Goal: Transaction & Acquisition: Purchase product/service

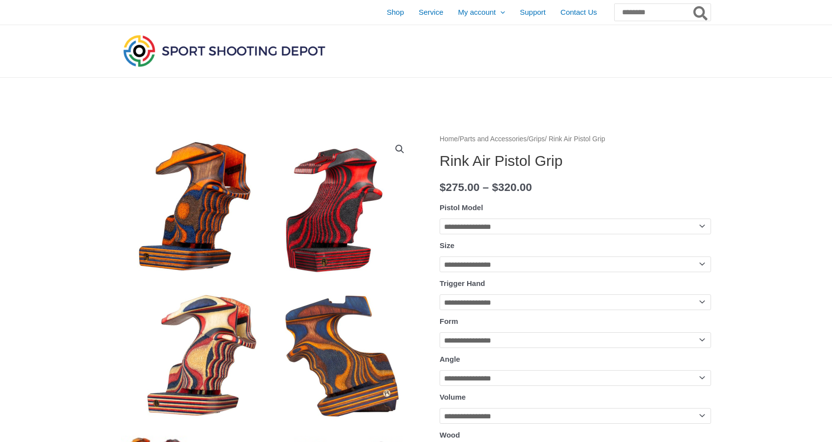
click at [464, 225] on select "**********" at bounding box center [576, 226] width 272 height 16
select select "********"
click at [440, 218] on select "**********" at bounding box center [576, 226] width 272 height 16
click at [462, 223] on select "**********" at bounding box center [576, 226] width 272 height 16
select select
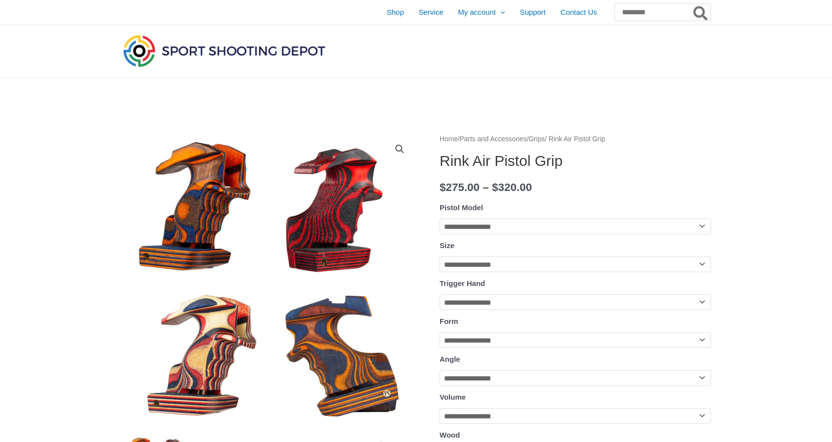
click at [440, 218] on select "**********" at bounding box center [576, 226] width 272 height 16
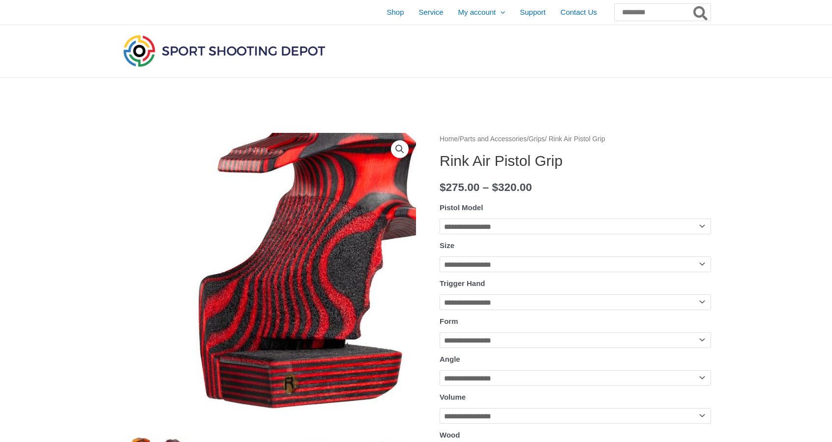
click at [349, 174] on img at bounding box center [156, 428] width 708 height 708
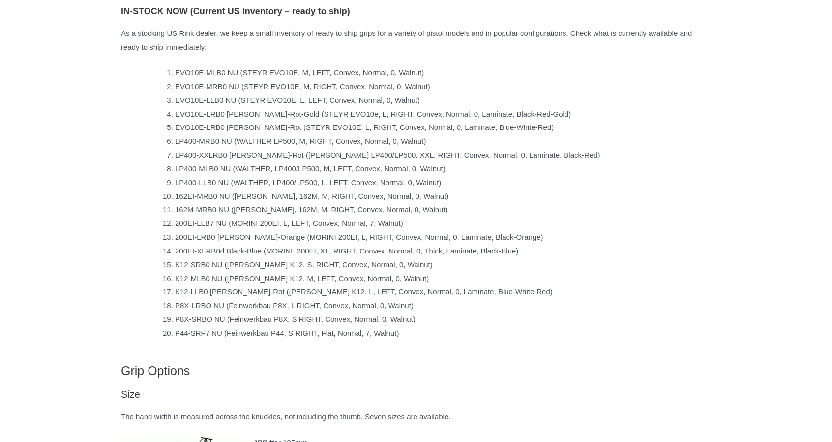
scroll to position [836, 0]
click at [227, 203] on li "162EI-MRB0 NU ([PERSON_NAME], 162M, M, RIGHT, Convex, Normal, 0, Walnut)" at bounding box center [443, 196] width 536 height 14
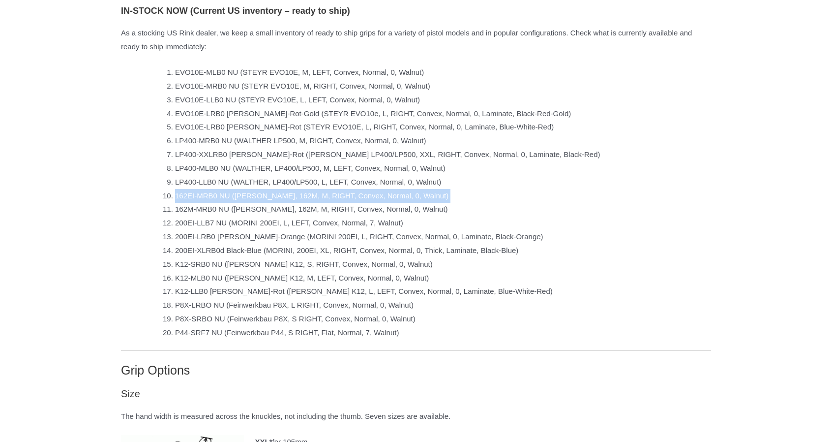
click at [227, 203] on li "162EI-MRB0 NU ([PERSON_NAME], 162M, M, RIGHT, Convex, Normal, 0, Walnut)" at bounding box center [443, 196] width 536 height 14
copy ol "162EI-MRB0 NU ([PERSON_NAME], 162M, M, RIGHT, Convex, Normal, 0, Walnut)"
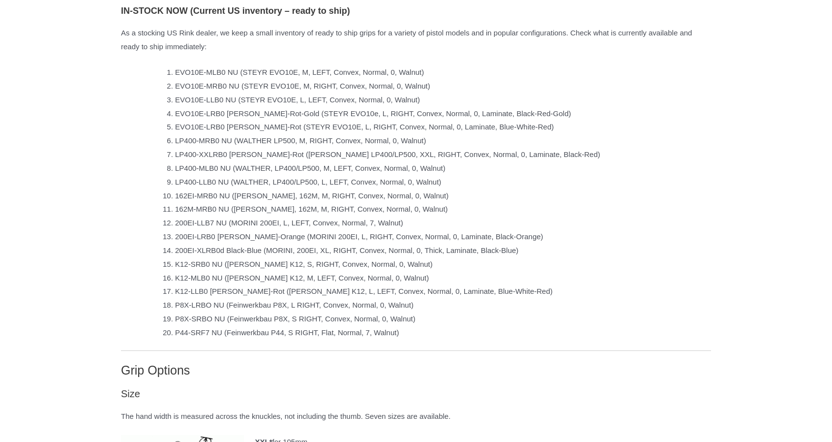
click at [454, 307] on li "P8X-LRBO NU (Feinwerkbau P8X, L RIGHT, Convex, Normal, 0, Walnut)" at bounding box center [443, 305] width 536 height 14
click at [468, 242] on li "200EI-LRB0 [PERSON_NAME]-Orange (MORINI 200EI, L, RIGHT, Convex, Normal, 0, Lam…" at bounding box center [443, 237] width 536 height 14
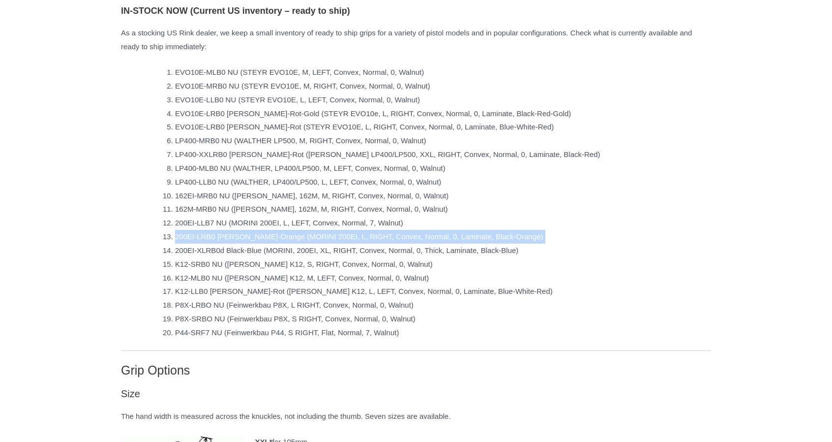
click at [468, 242] on li "200EI-LRB0 [PERSON_NAME]-Orange (MORINI 200EI, L, RIGHT, Convex, Normal, 0, Lam…" at bounding box center [443, 237] width 536 height 14
copy ol "200EI-LRB0 [PERSON_NAME]-Orange (MORINI 200EI, L, RIGHT, Convex, Normal, 0, Lam…"
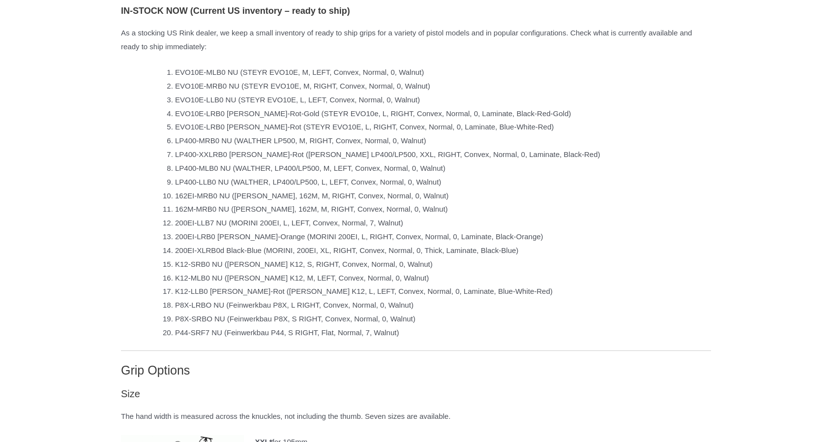
click at [345, 121] on li "EVO10E-LRB0 [PERSON_NAME]-Rot-Gold (STEYR EVO10e, L, RIGHT, Convex, Normal, 0, …" at bounding box center [443, 114] width 536 height 14
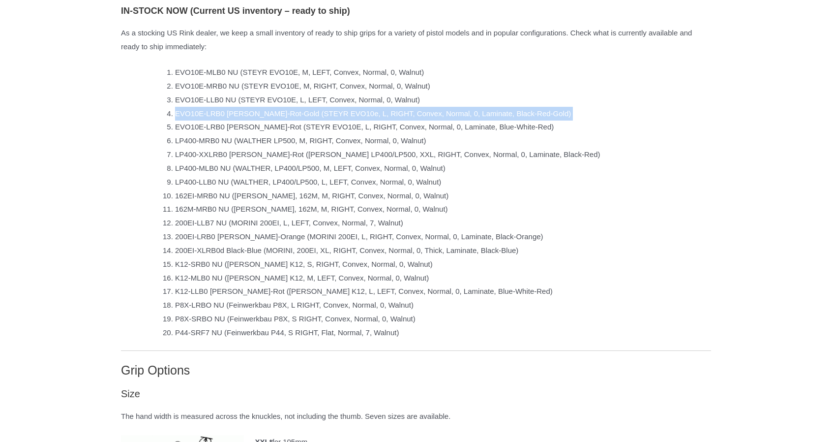
click at [345, 121] on li "EVO10E-LRB0 [PERSON_NAME]-Rot-Gold (STEYR EVO10e, L, RIGHT, Convex, Normal, 0, …" at bounding box center [443, 114] width 536 height 14
copy ol "EVO10E-LRB0 [PERSON_NAME]-Rot-Gold (STEYR EVO10e, L, RIGHT, Convex, Normal, 0, …"
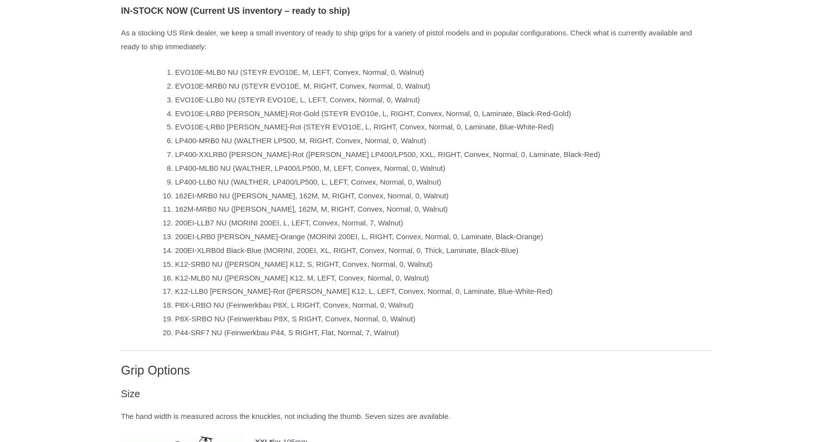
click at [251, 203] on li "162EI-MRB0 NU ([PERSON_NAME], 162M, M, RIGHT, Convex, Normal, 0, Walnut)" at bounding box center [443, 196] width 536 height 14
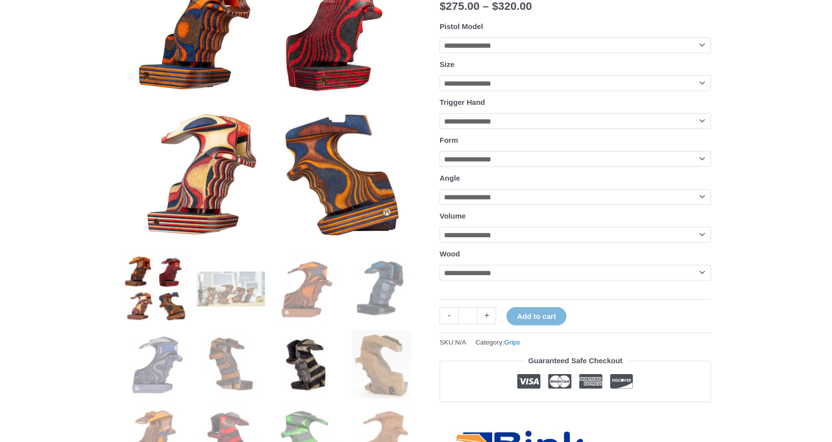
scroll to position [197, 0]
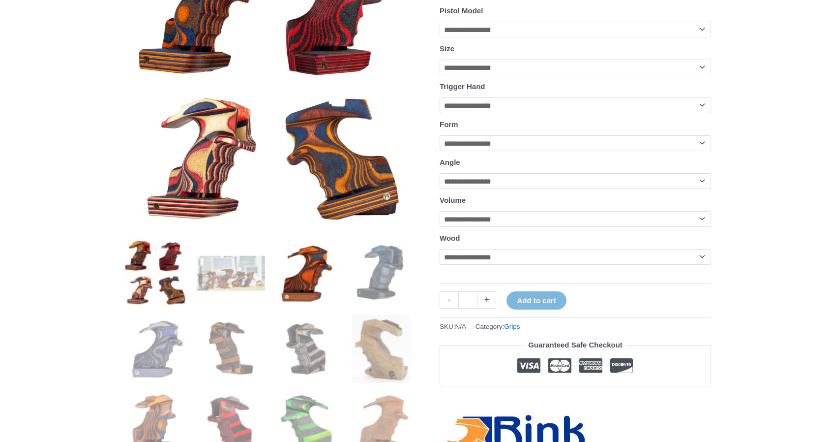
click at [310, 290] on img at bounding box center [307, 273] width 68 height 68
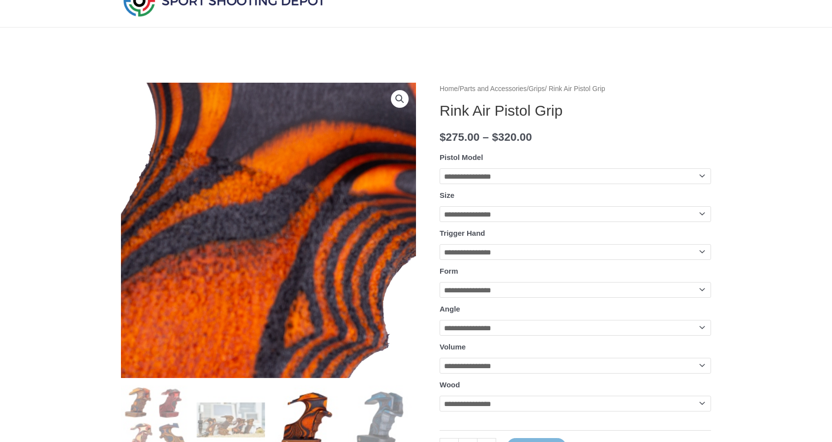
scroll to position [246, 0]
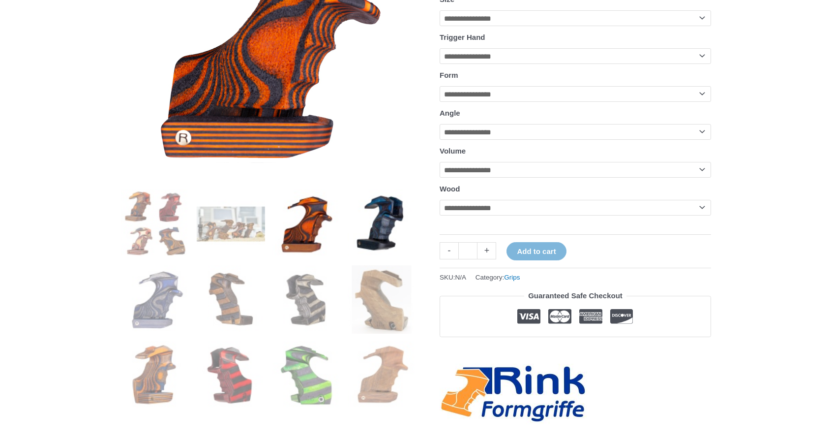
click at [393, 233] on img at bounding box center [382, 223] width 68 height 68
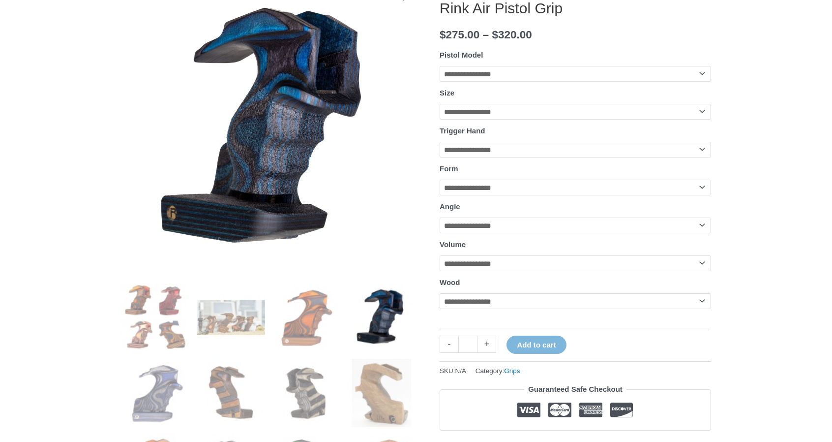
scroll to position [98, 0]
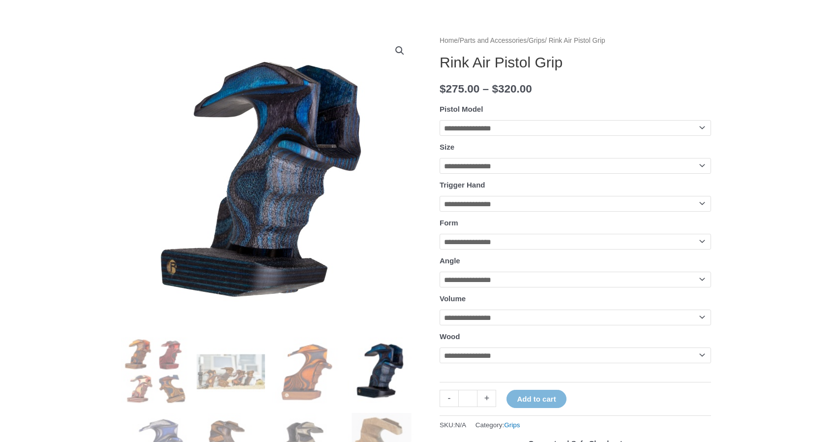
click at [518, 338] on th "Wood" at bounding box center [576, 336] width 272 height 15
click at [515, 325] on select "**********" at bounding box center [576, 317] width 272 height 16
click at [513, 325] on select "**********" at bounding box center [576, 317] width 272 height 16
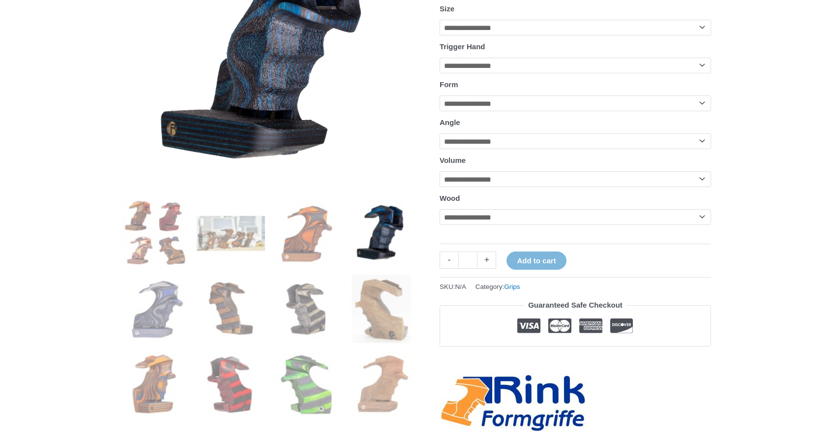
scroll to position [246, 0]
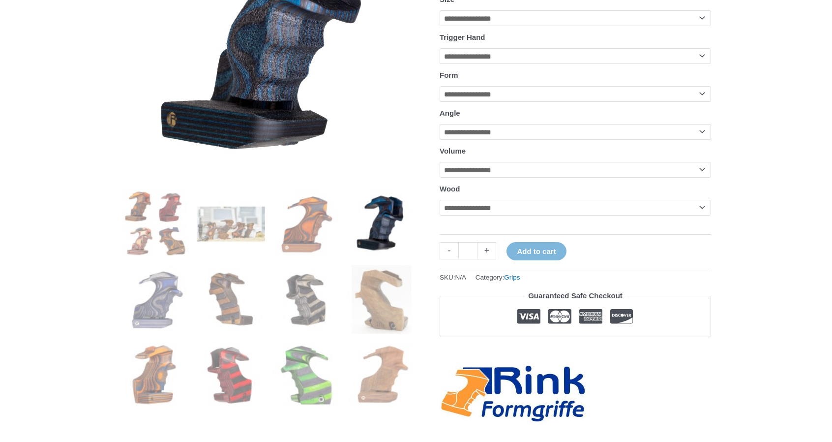
click at [461, 215] on select "**********" at bounding box center [576, 208] width 272 height 16
click at [318, 231] on img at bounding box center [307, 223] width 68 height 68
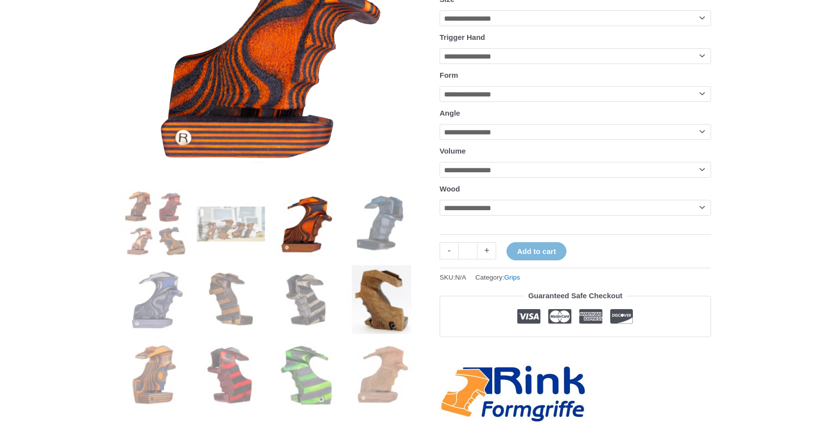
click at [383, 301] on img at bounding box center [382, 299] width 68 height 68
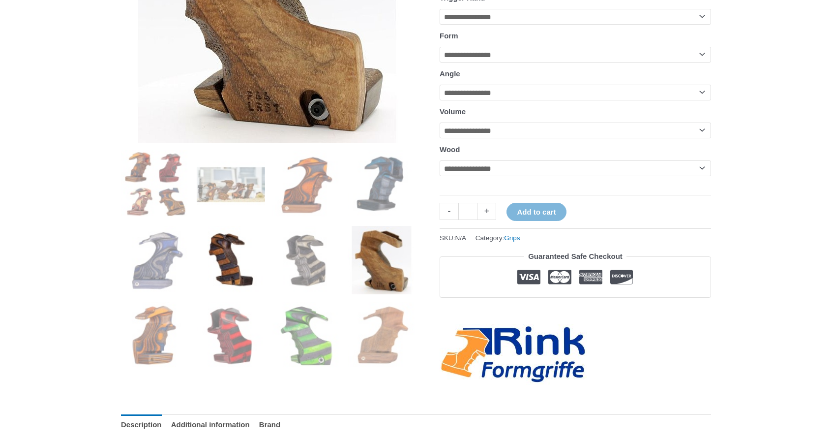
scroll to position [295, 0]
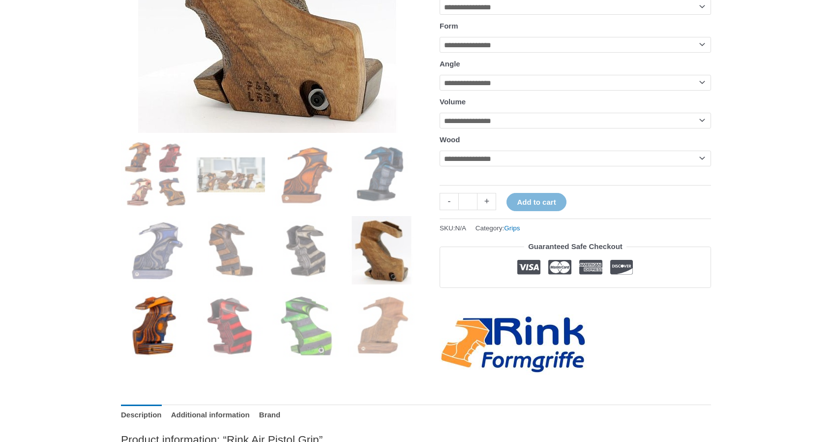
click at [165, 332] on img at bounding box center [155, 326] width 68 height 68
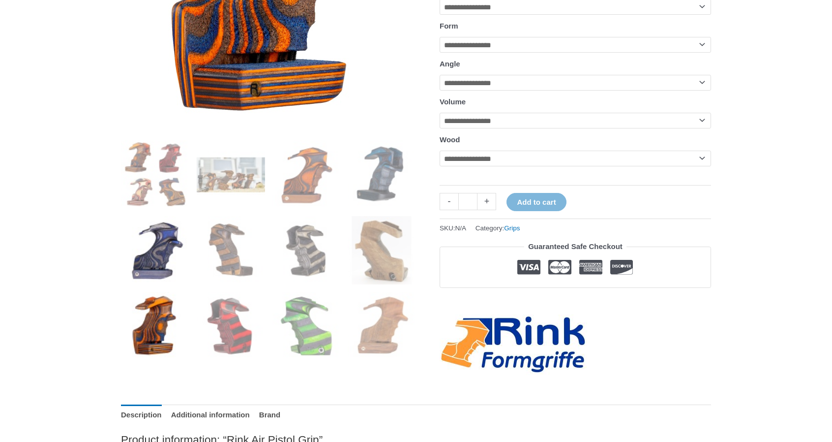
click at [170, 253] on img at bounding box center [155, 250] width 68 height 68
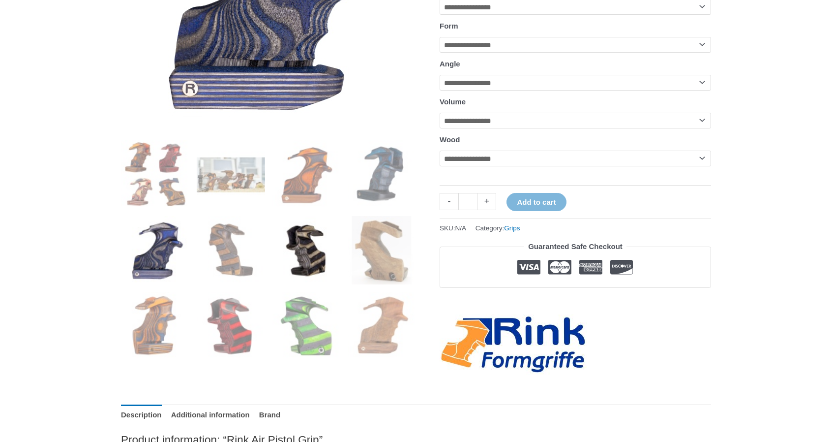
click at [303, 244] on img at bounding box center [307, 250] width 68 height 68
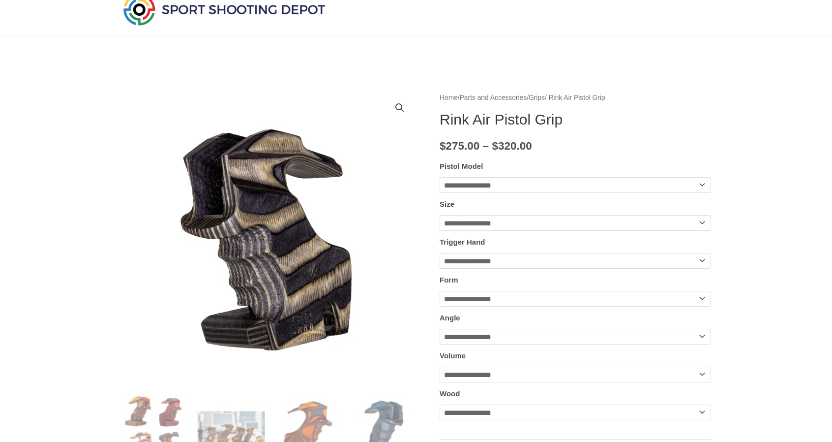
scroll to position [49, 0]
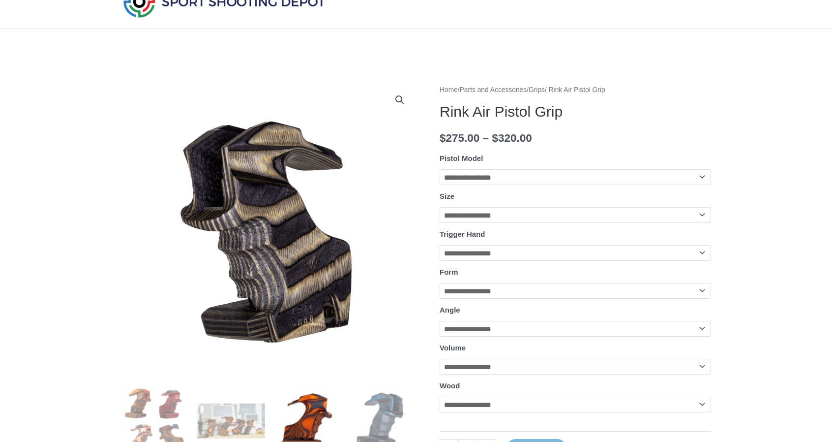
click at [319, 418] on img at bounding box center [307, 420] width 68 height 68
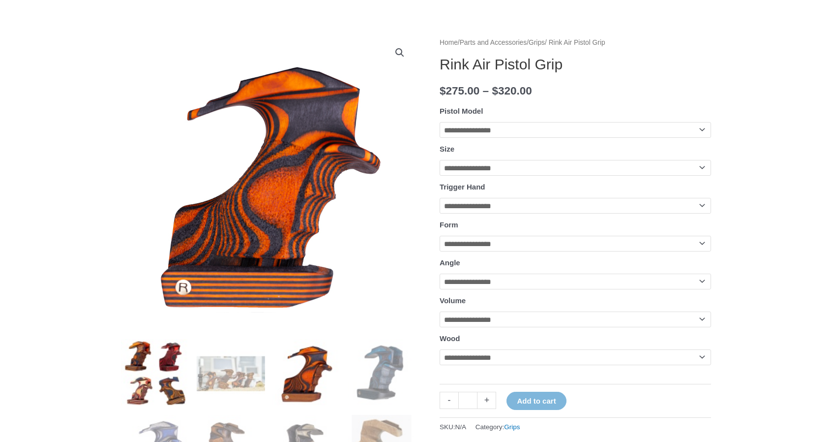
scroll to position [197, 0]
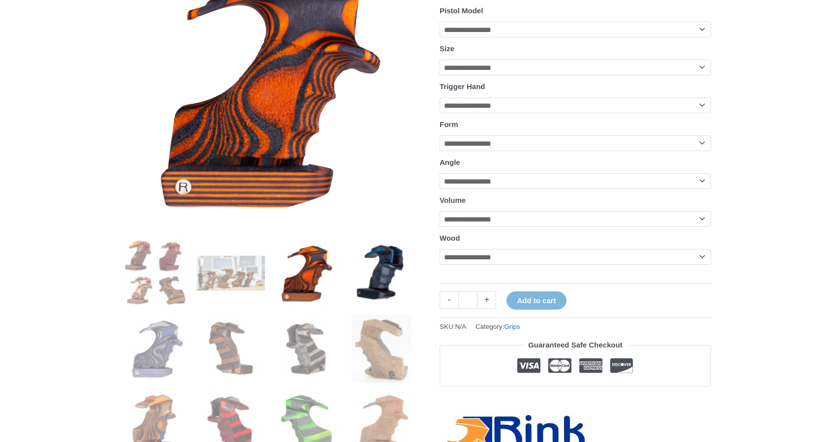
click at [390, 283] on img at bounding box center [382, 273] width 68 height 68
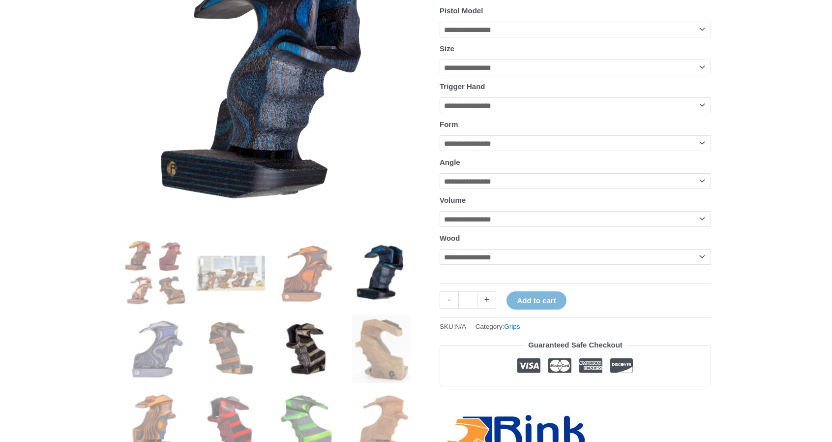
click at [303, 362] on img at bounding box center [307, 348] width 68 height 68
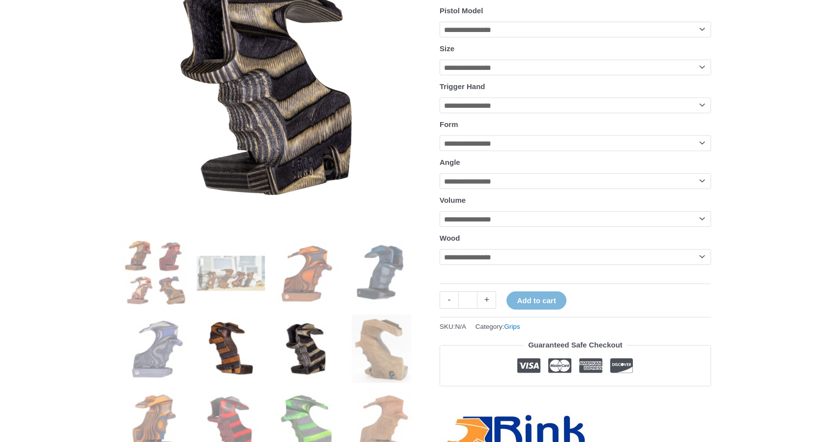
click at [199, 339] on img at bounding box center [231, 348] width 68 height 68
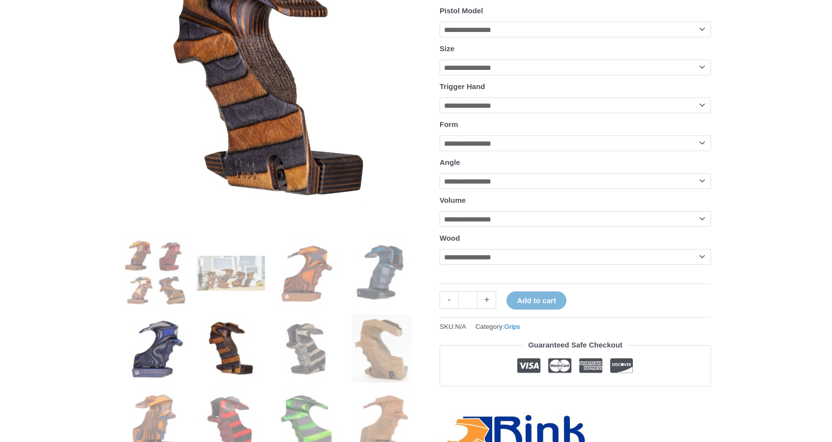
click at [150, 337] on img at bounding box center [155, 348] width 68 height 68
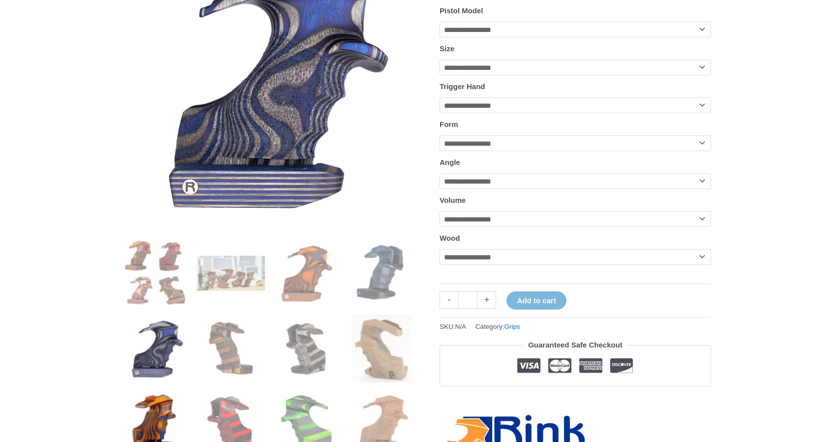
click at [163, 392] on img at bounding box center [155, 424] width 68 height 68
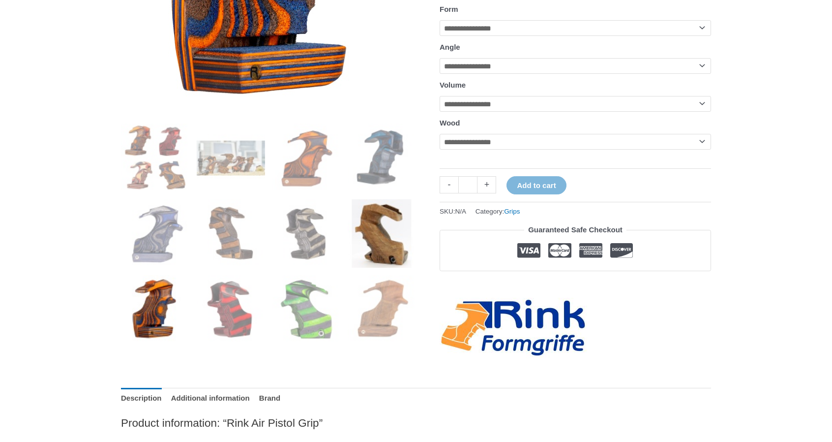
scroll to position [344, 0]
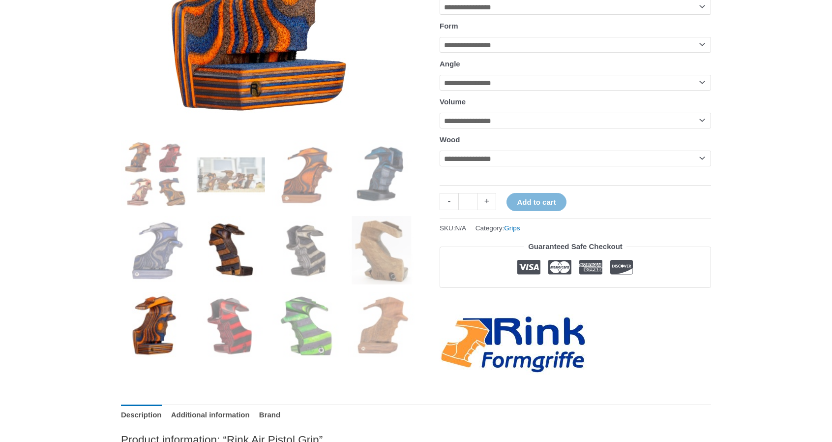
click at [228, 246] on img at bounding box center [231, 250] width 68 height 68
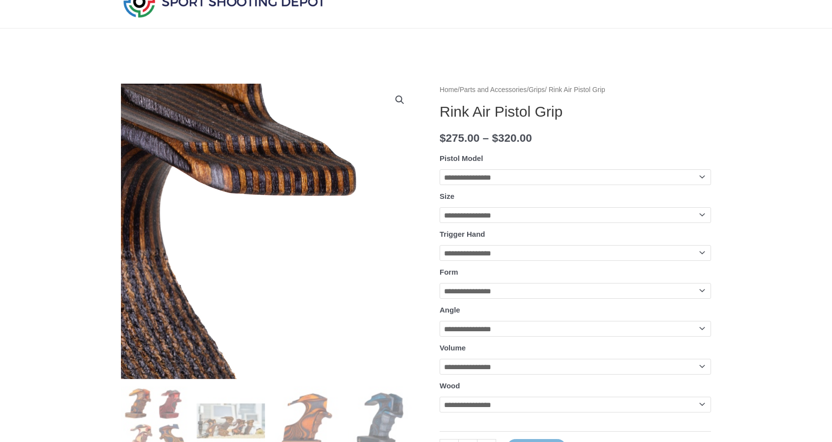
scroll to position [49, 0]
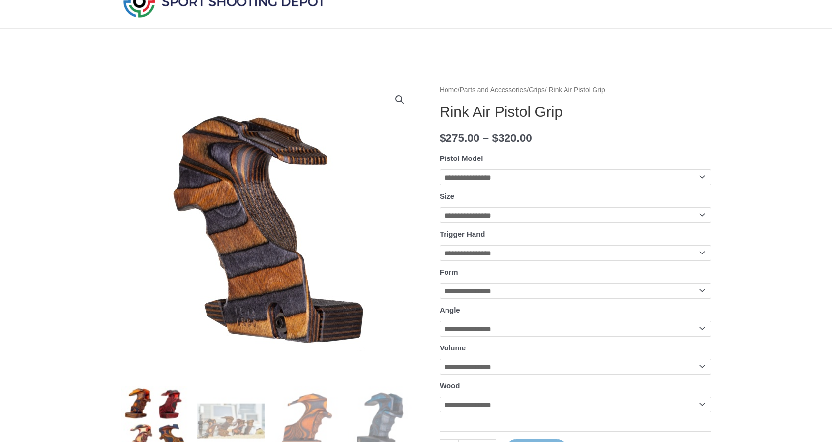
click at [163, 401] on img at bounding box center [155, 420] width 68 height 68
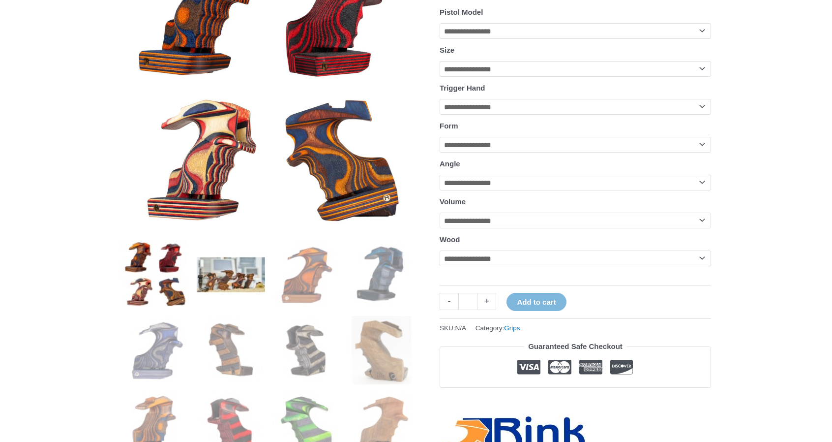
scroll to position [197, 0]
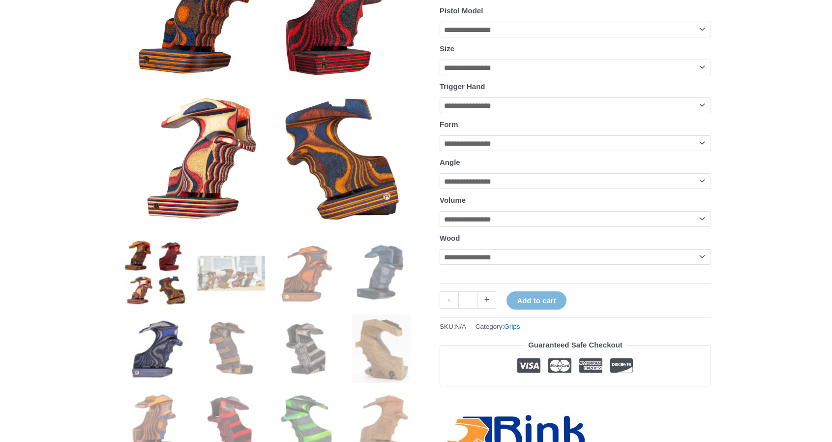
click at [166, 339] on img at bounding box center [155, 348] width 68 height 68
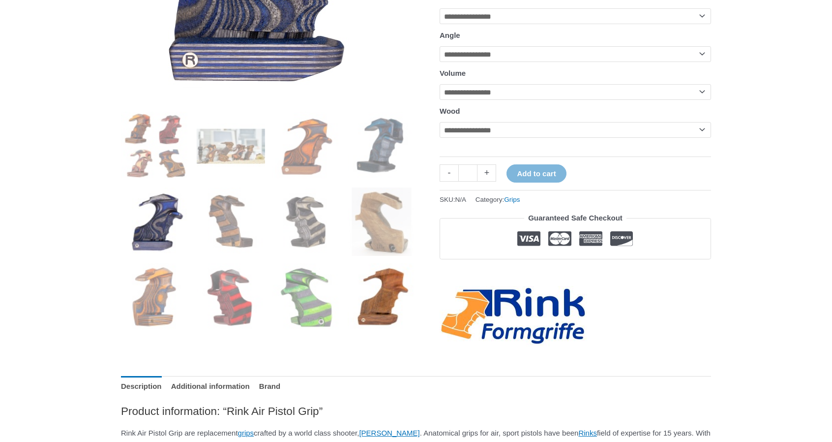
scroll to position [344, 0]
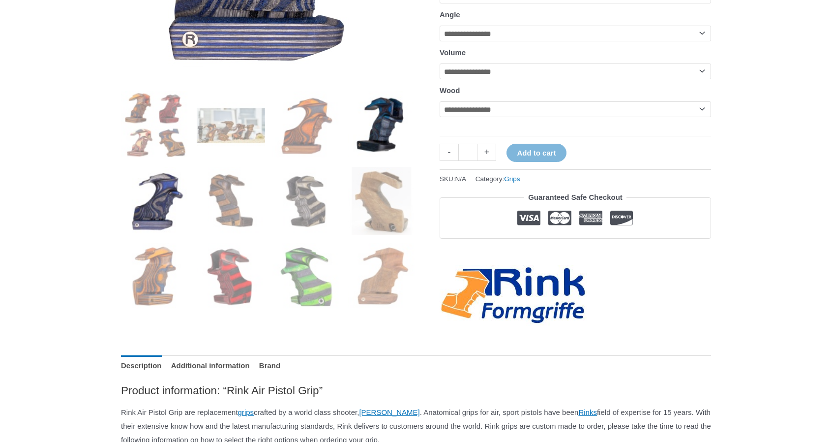
click at [373, 134] on img at bounding box center [382, 125] width 68 height 68
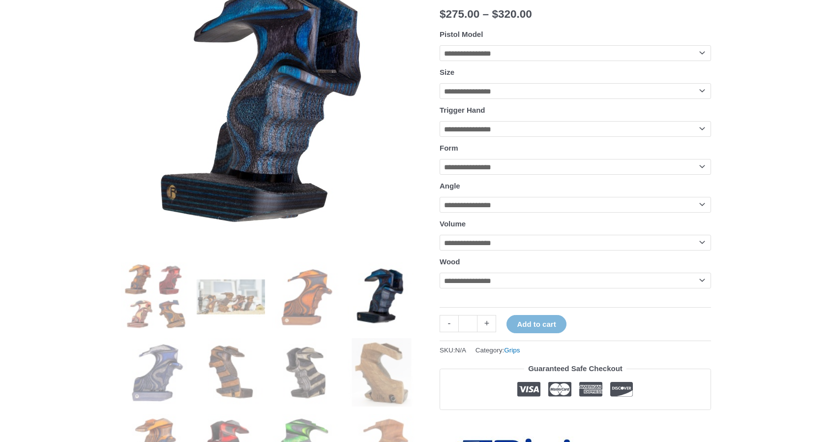
scroll to position [148, 0]
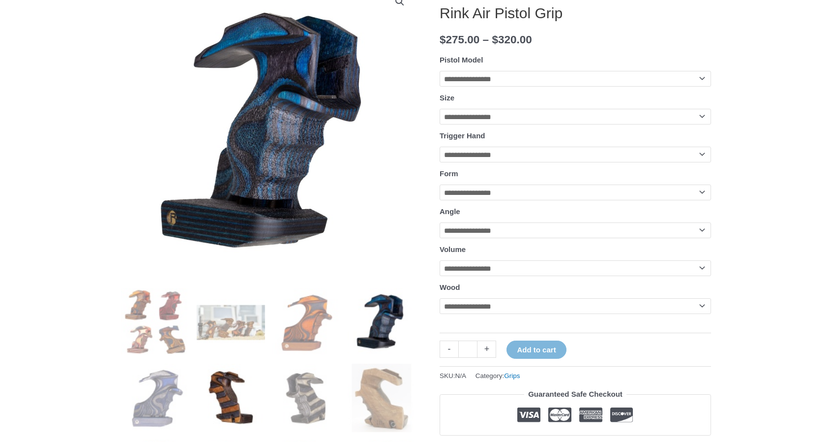
click at [241, 402] on img at bounding box center [231, 398] width 68 height 68
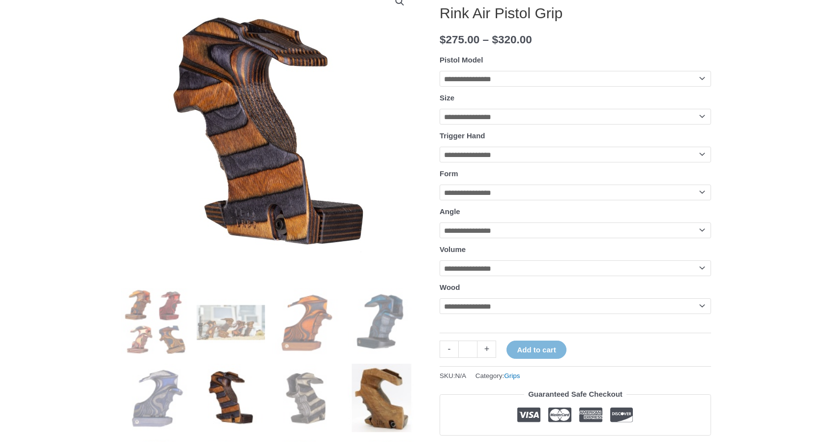
click at [378, 415] on img at bounding box center [382, 398] width 68 height 68
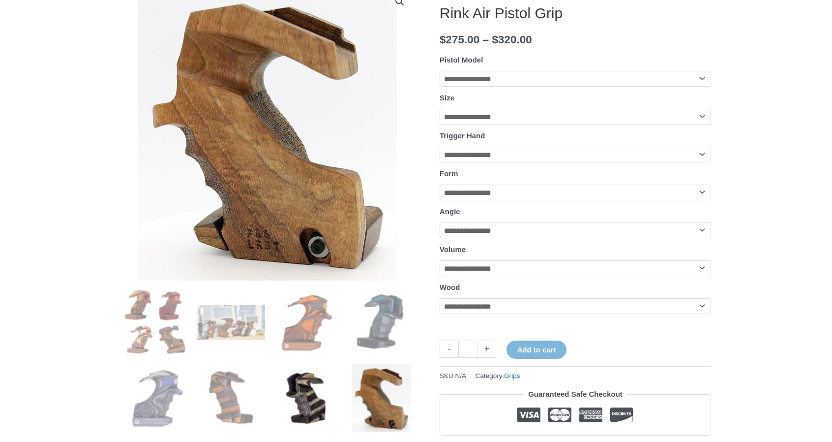
click at [308, 423] on img at bounding box center [307, 398] width 68 height 68
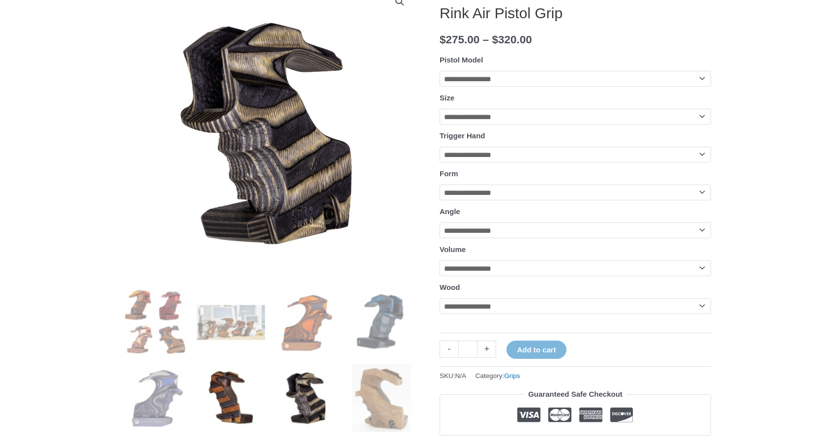
click at [223, 417] on img at bounding box center [231, 398] width 68 height 68
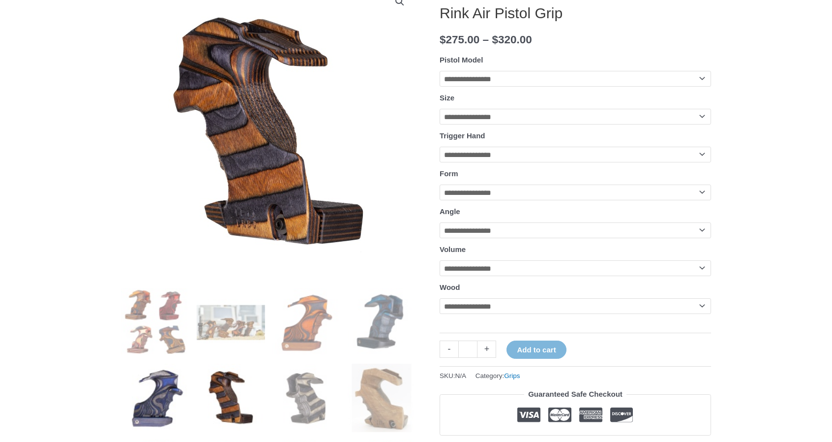
click at [160, 400] on img at bounding box center [155, 398] width 68 height 68
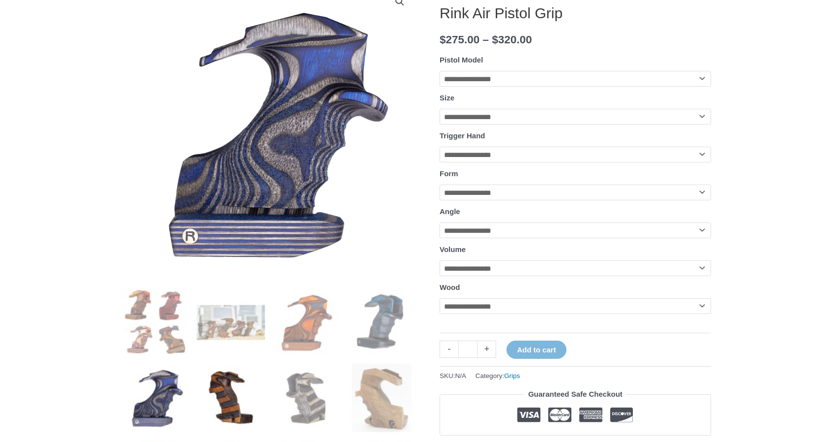
click at [247, 408] on img at bounding box center [231, 398] width 68 height 68
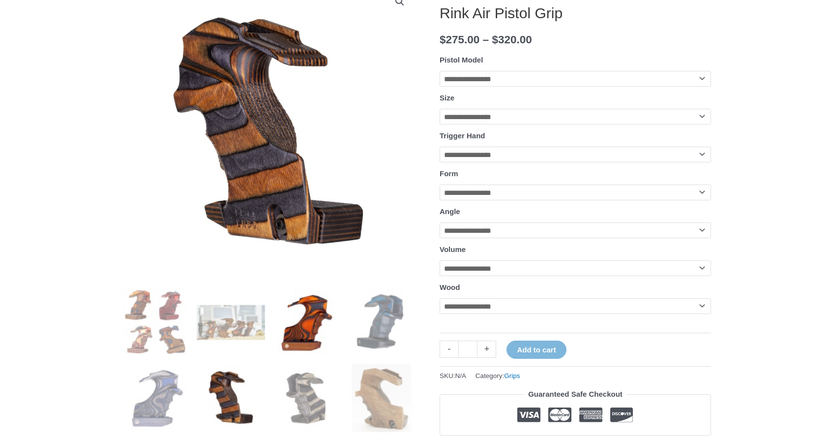
click at [314, 336] on img at bounding box center [307, 322] width 68 height 68
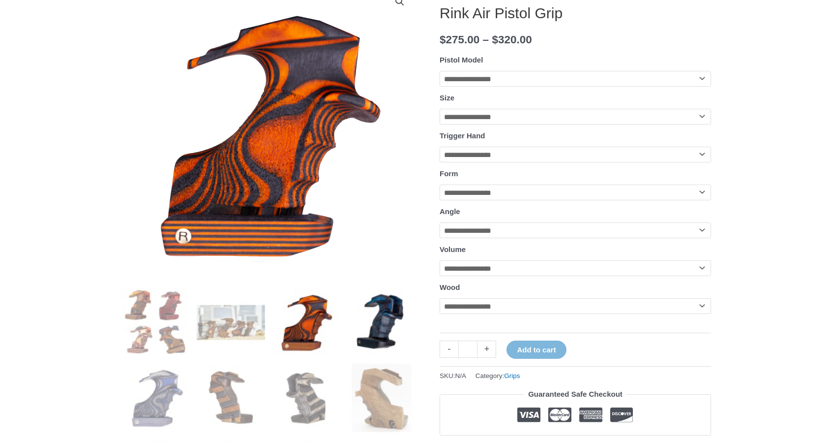
click at [369, 330] on img at bounding box center [382, 322] width 68 height 68
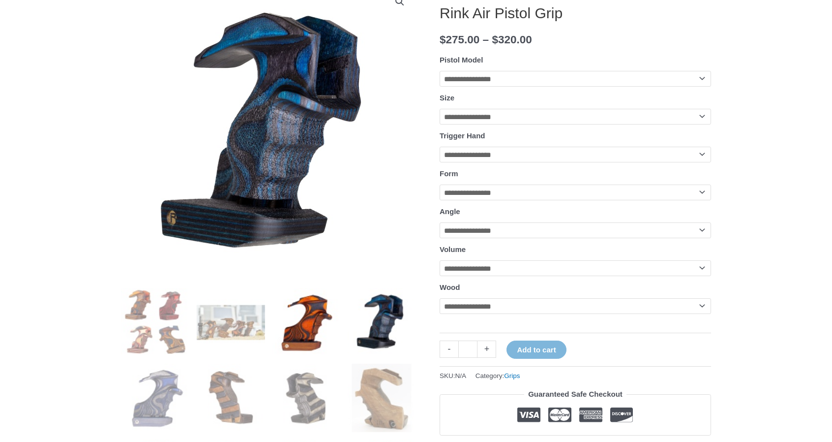
click at [309, 310] on img at bounding box center [307, 322] width 68 height 68
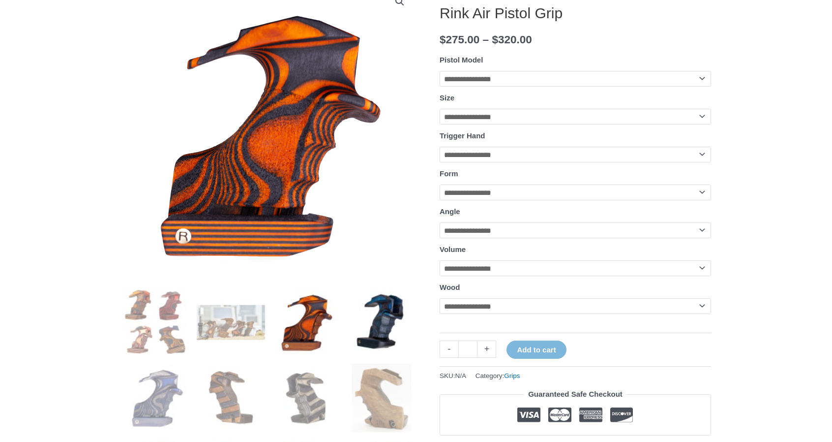
click at [369, 317] on img at bounding box center [382, 322] width 68 height 68
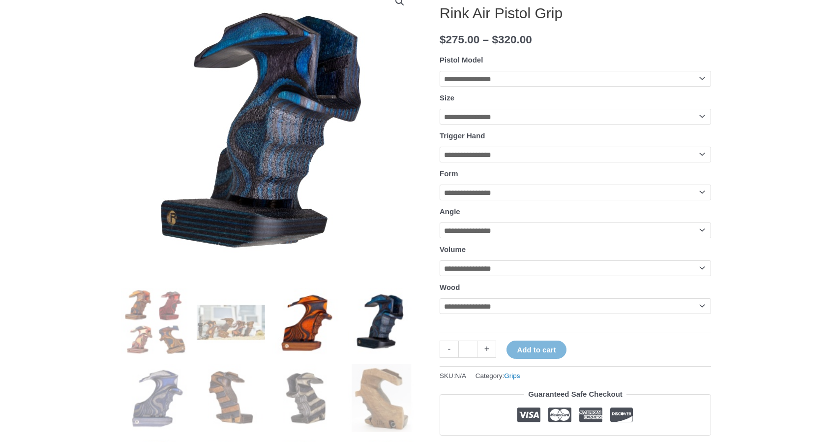
click at [323, 325] on img at bounding box center [307, 322] width 68 height 68
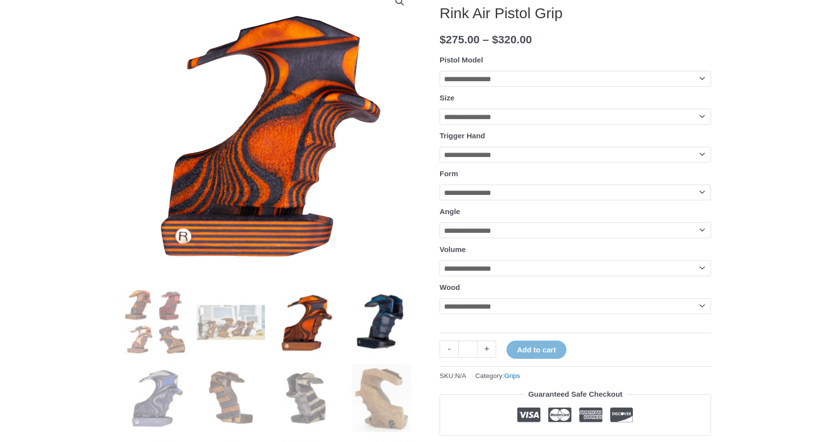
click at [388, 312] on img at bounding box center [382, 322] width 68 height 68
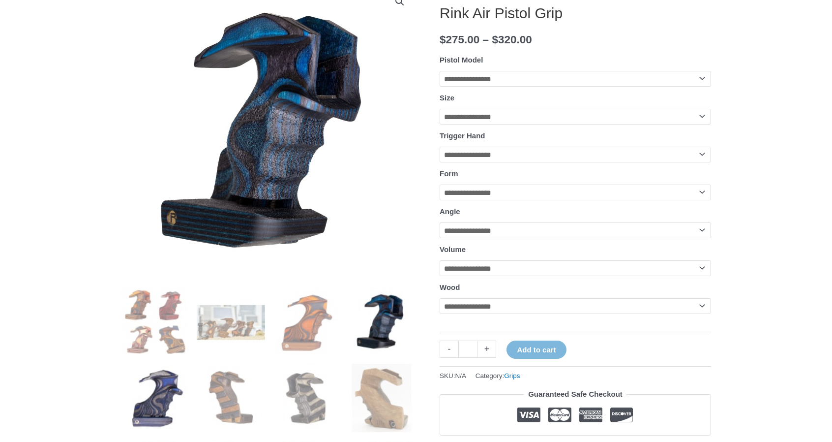
click at [170, 383] on img at bounding box center [155, 398] width 68 height 68
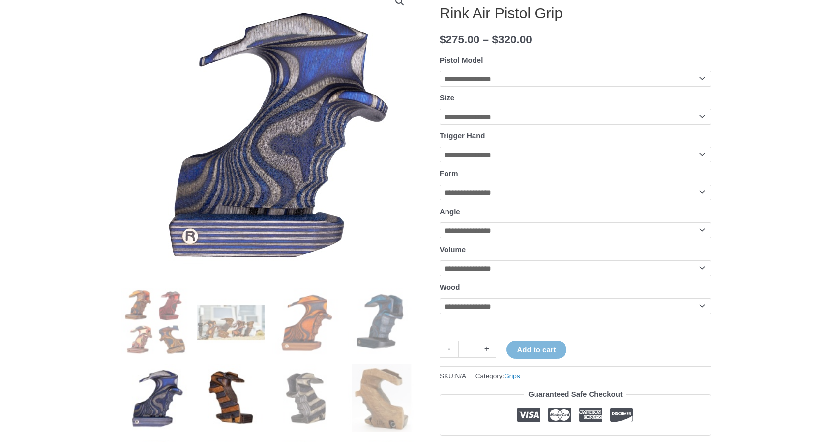
click at [236, 403] on img at bounding box center [231, 398] width 68 height 68
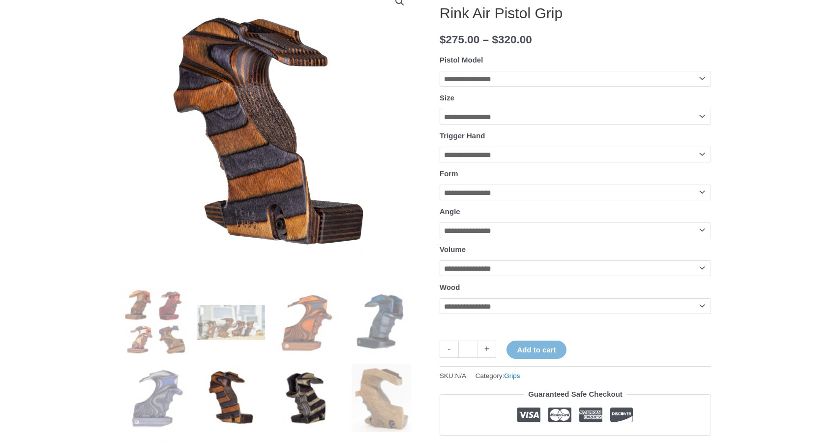
click at [305, 407] on img at bounding box center [307, 398] width 68 height 68
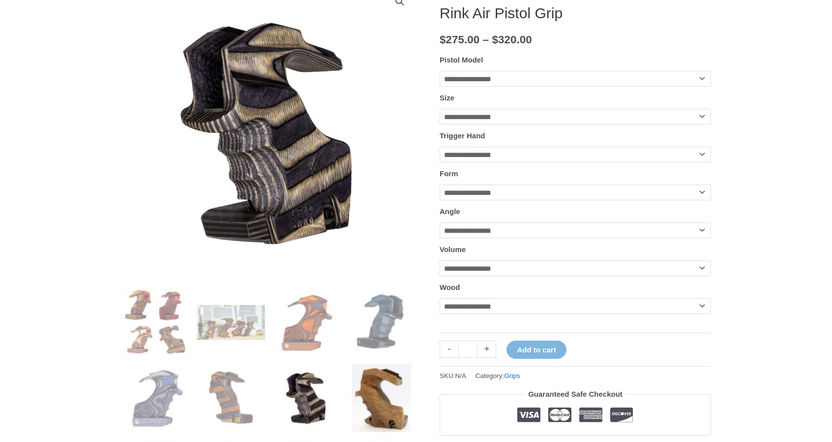
click at [374, 402] on img at bounding box center [382, 398] width 68 height 68
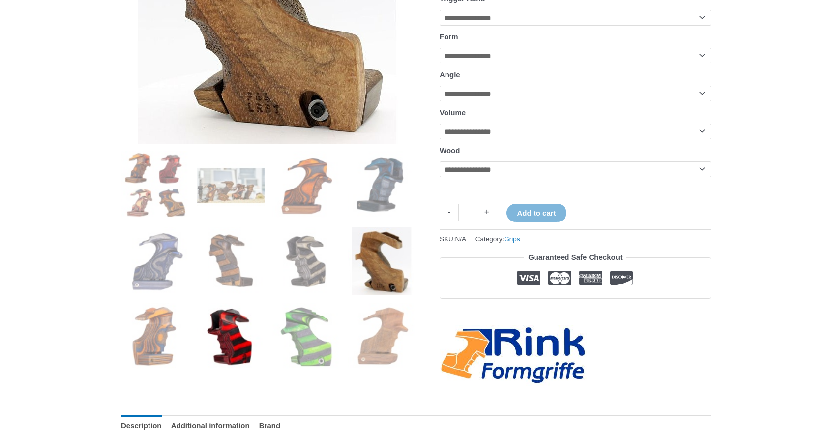
scroll to position [295, 0]
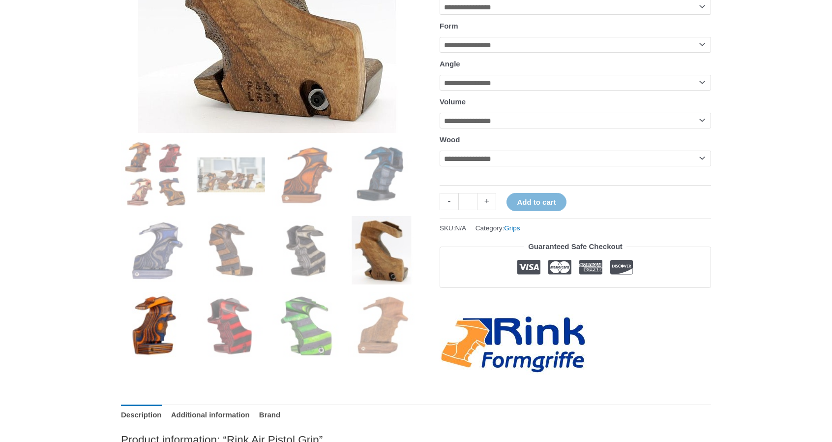
click at [167, 334] on img at bounding box center [155, 326] width 68 height 68
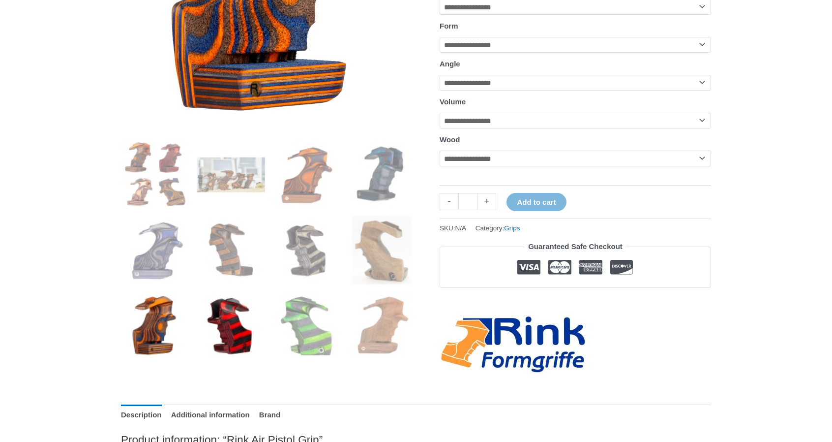
click at [229, 334] on img at bounding box center [231, 326] width 68 height 68
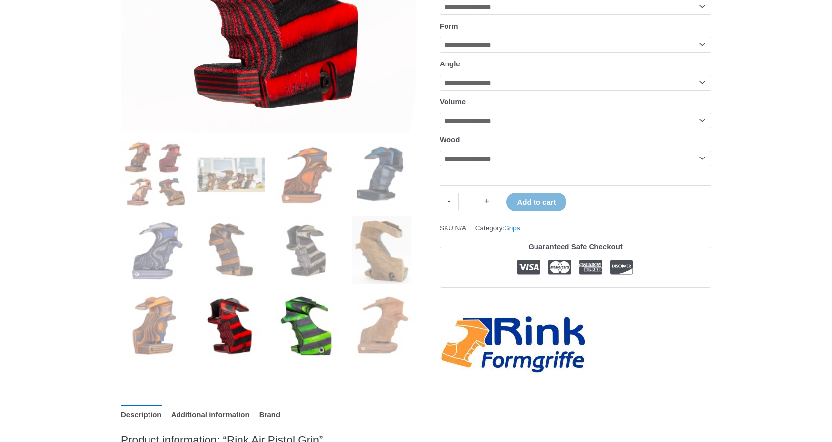
click at [310, 329] on img at bounding box center [307, 326] width 68 height 68
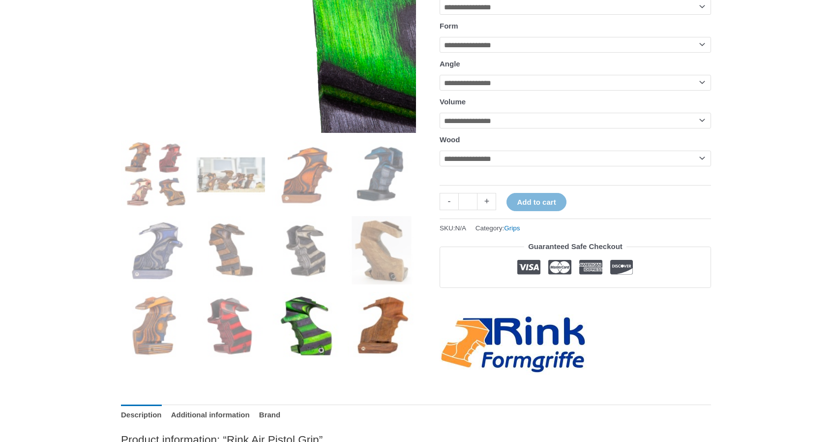
click at [375, 324] on img at bounding box center [382, 326] width 68 height 68
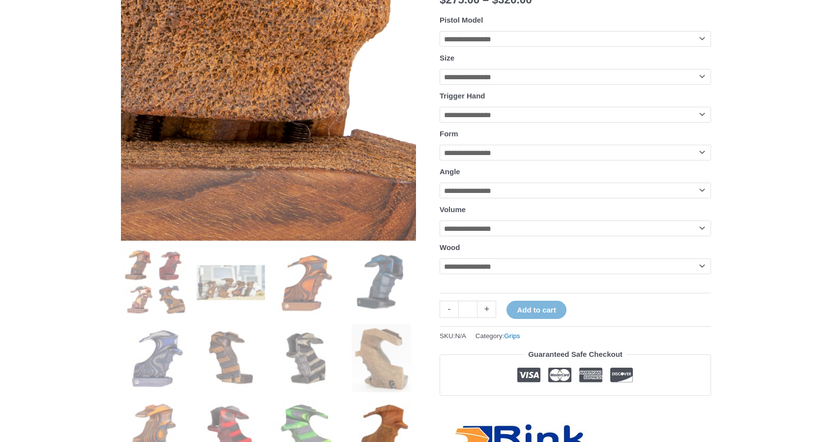
scroll to position [148, 0]
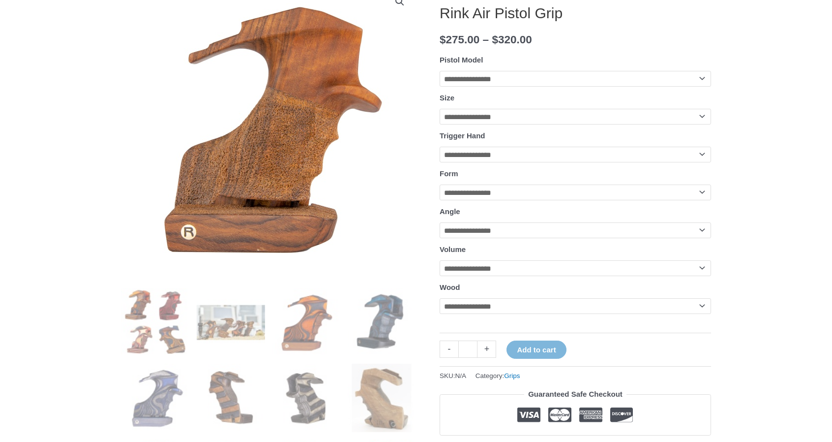
click at [525, 17] on h1 "Rink Air Pistol Grip" at bounding box center [576, 13] width 272 height 18
copy h1 "Rink Air Pistol Grip"
